Goal: Transaction & Acquisition: Purchase product/service

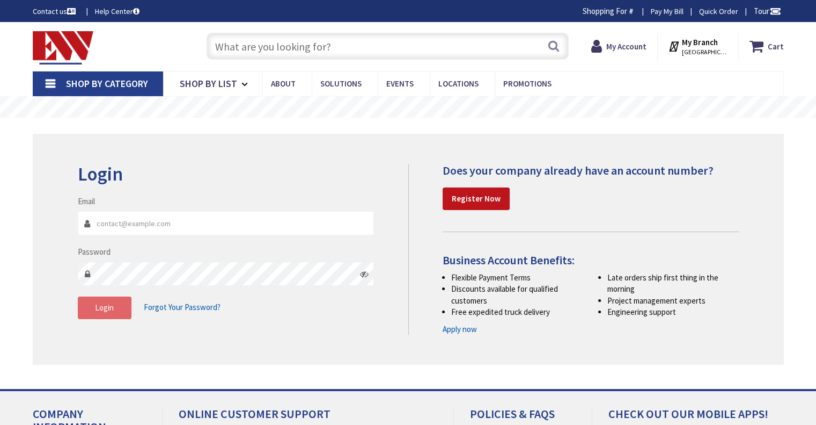
type input "[EMAIL_ADDRESS][DOMAIN_NAME]"
click at [90, 310] on button "Login" at bounding box center [105, 307] width 54 height 23
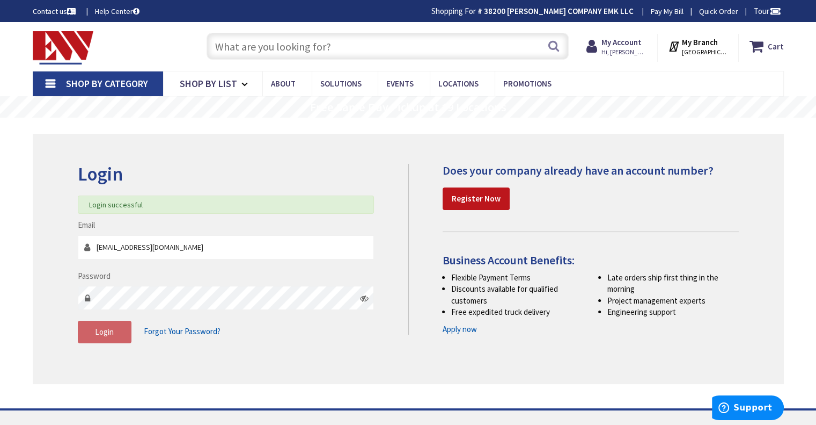
click at [328, 43] on input "text" at bounding box center [388, 46] width 362 height 27
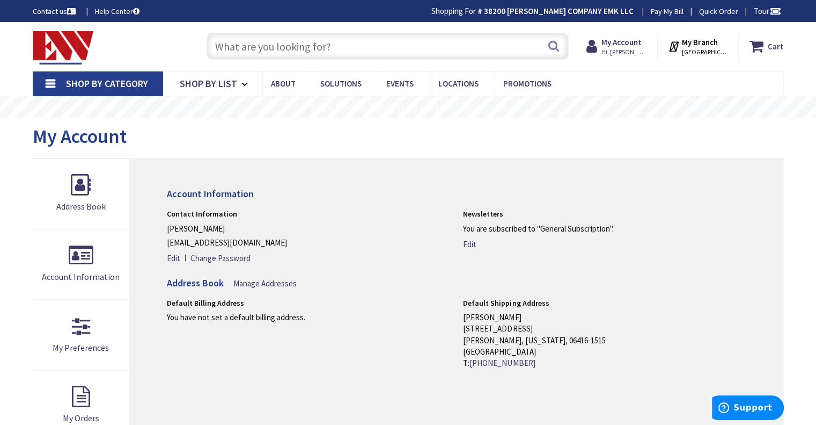
click at [326, 45] on input "text" at bounding box center [388, 46] width 362 height 27
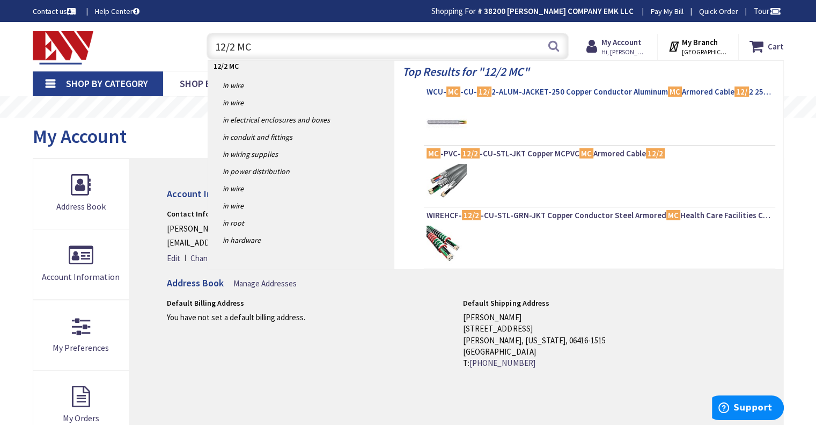
type input "12/2 MC"
click at [615, 87] on span "WCU- MC -CU- 12/ 2-ALUM-JACKET-250 Copper Conductor Aluminum MC Armored Cable 1…" at bounding box center [600, 91] width 346 height 11
